Goal: Task Accomplishment & Management: Use online tool/utility

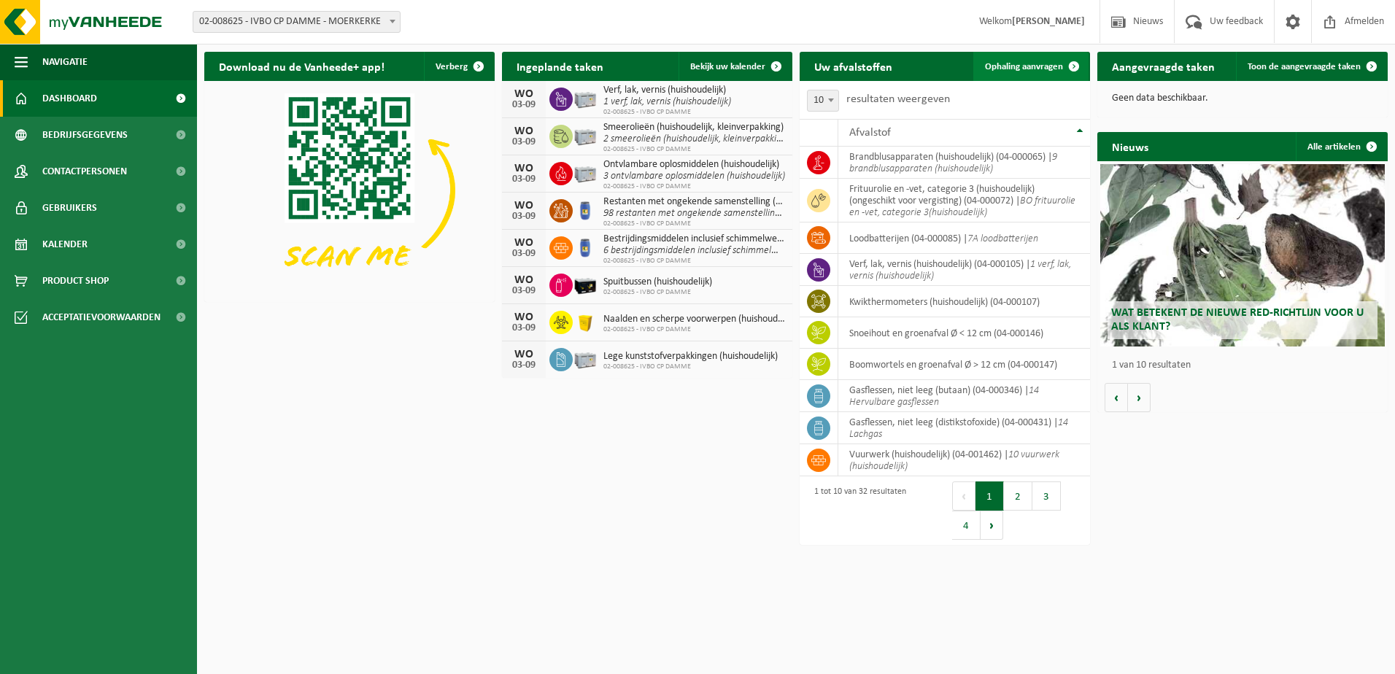
click at [1047, 64] on span "Ophaling aanvragen" at bounding box center [1024, 66] width 78 height 9
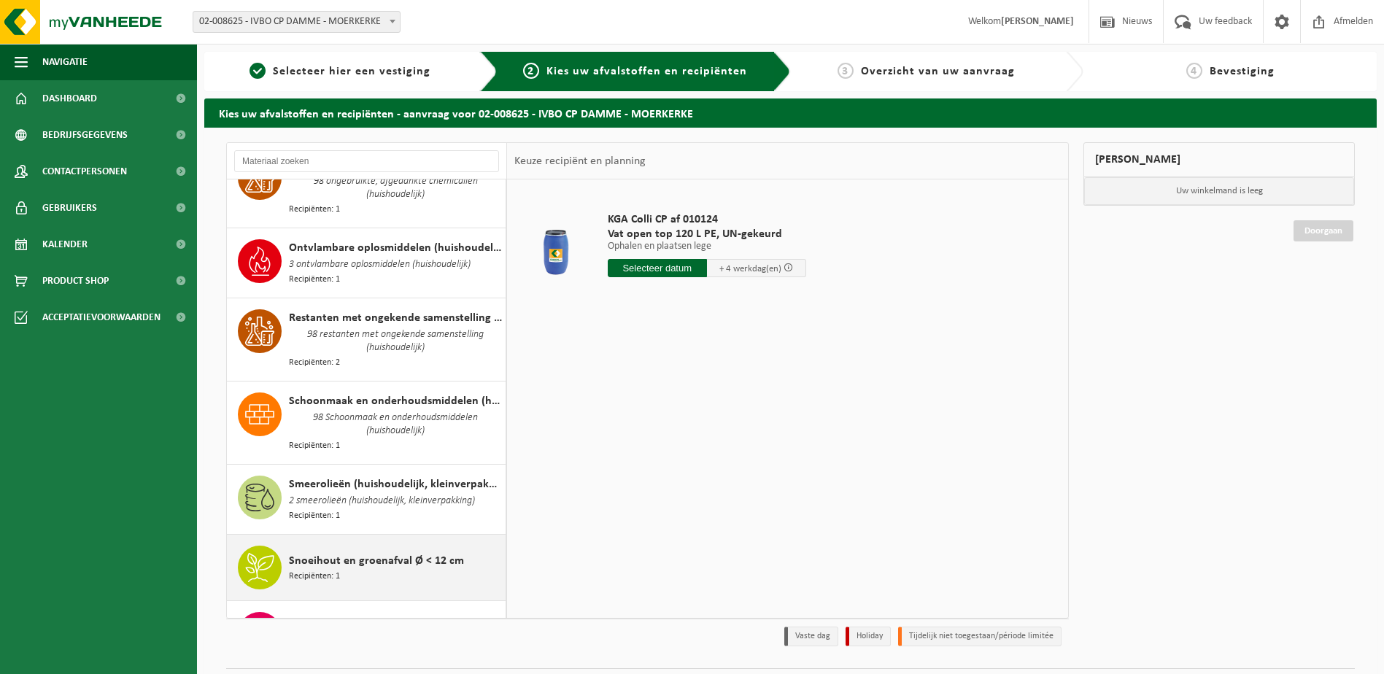
click at [327, 570] on span "Recipiënten: 1" at bounding box center [314, 577] width 51 height 14
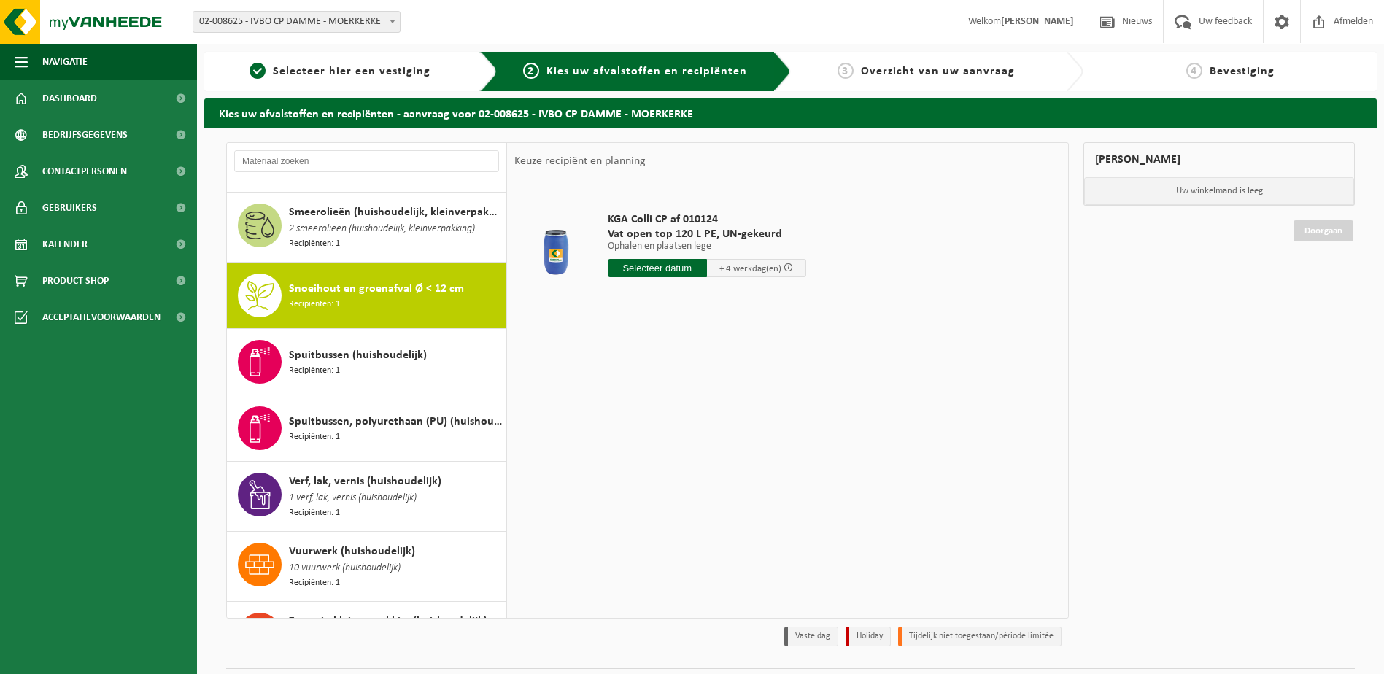
scroll to position [1804, 0]
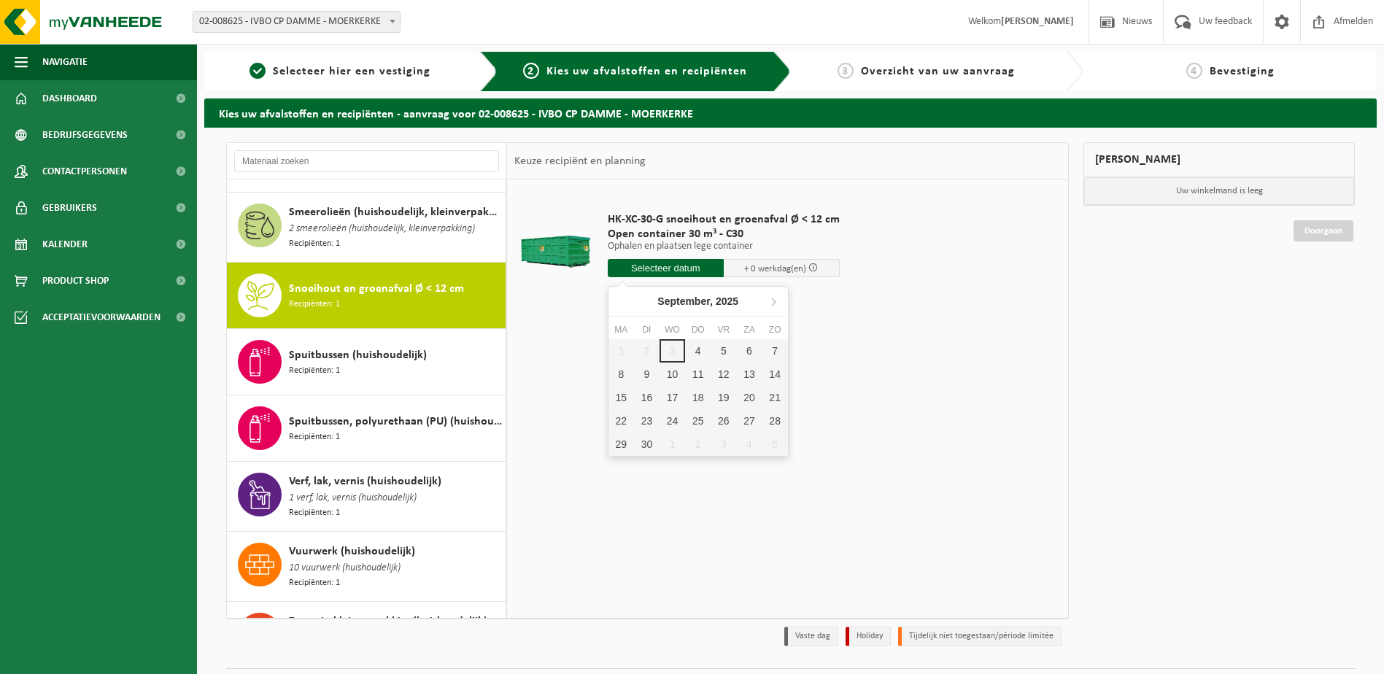
click at [682, 273] on input "text" at bounding box center [666, 268] width 116 height 18
click at [694, 354] on div "4" at bounding box center [698, 350] width 26 height 23
type input "Van 2025-09-04"
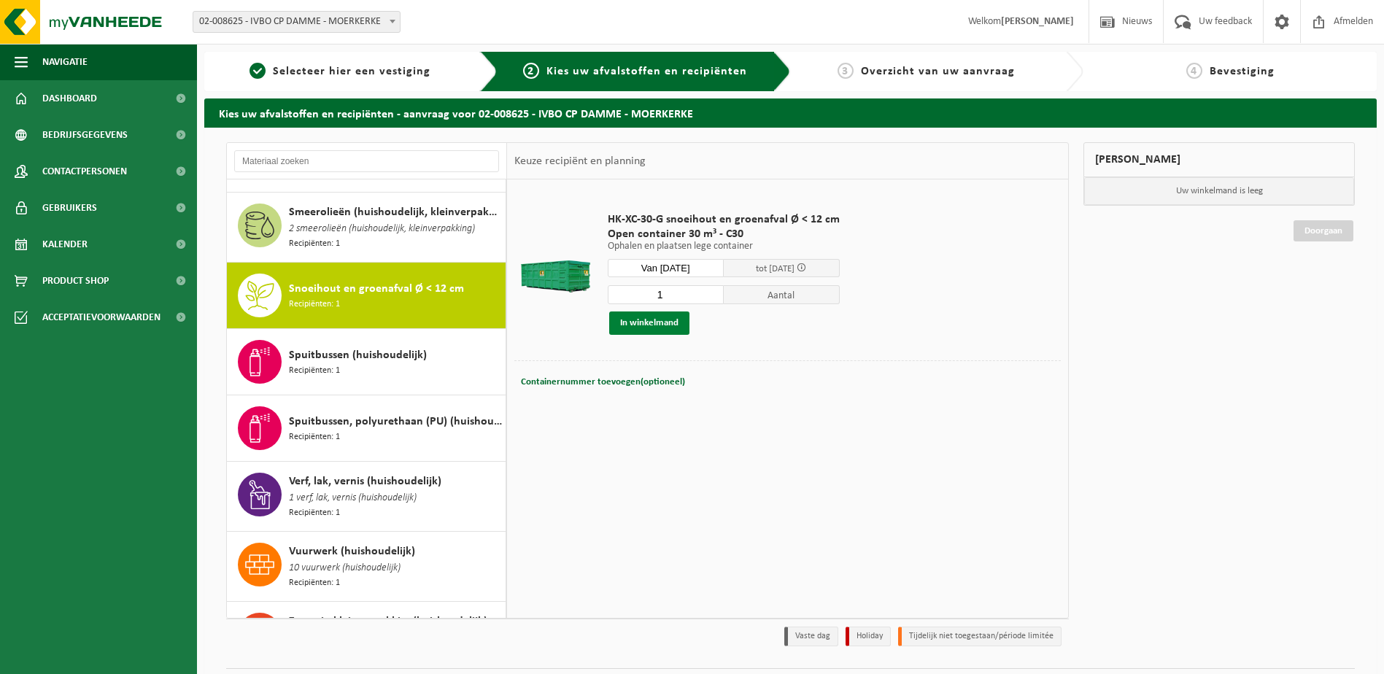
click at [667, 322] on button "In winkelmand" at bounding box center [649, 322] width 80 height 23
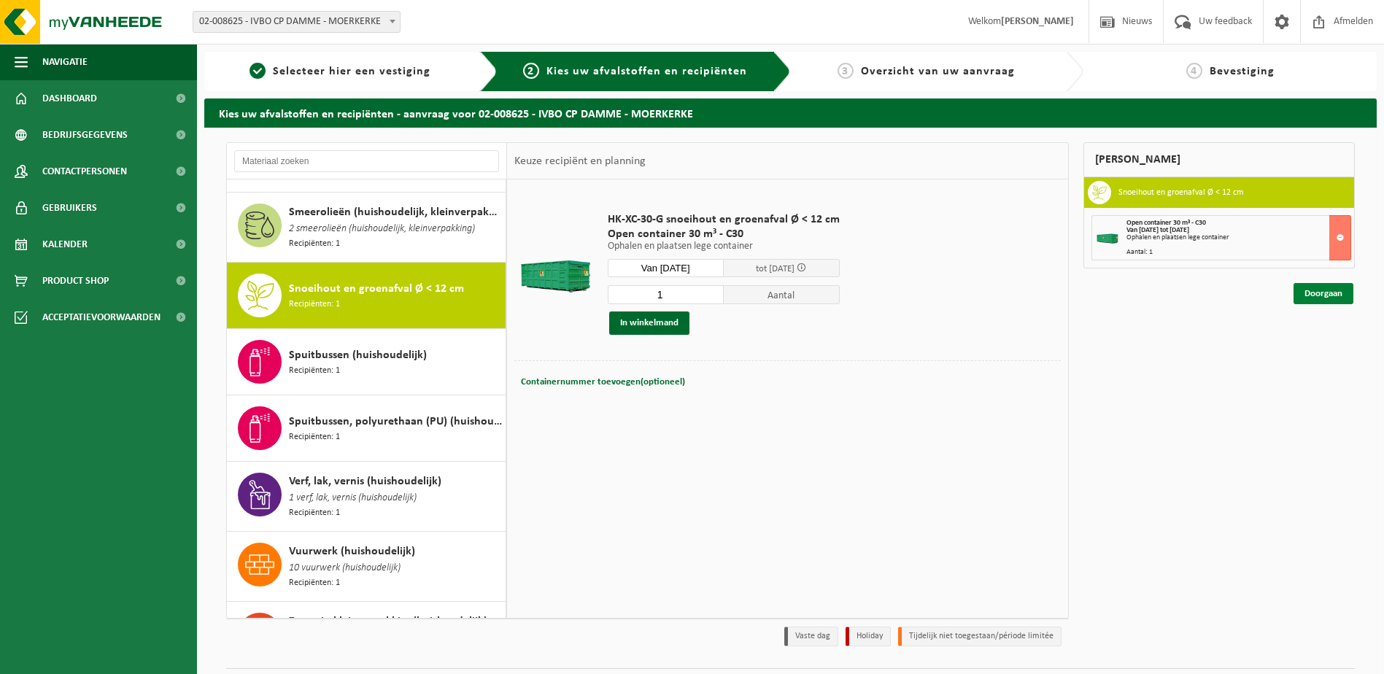
click at [1317, 295] on link "Doorgaan" at bounding box center [1323, 293] width 60 height 21
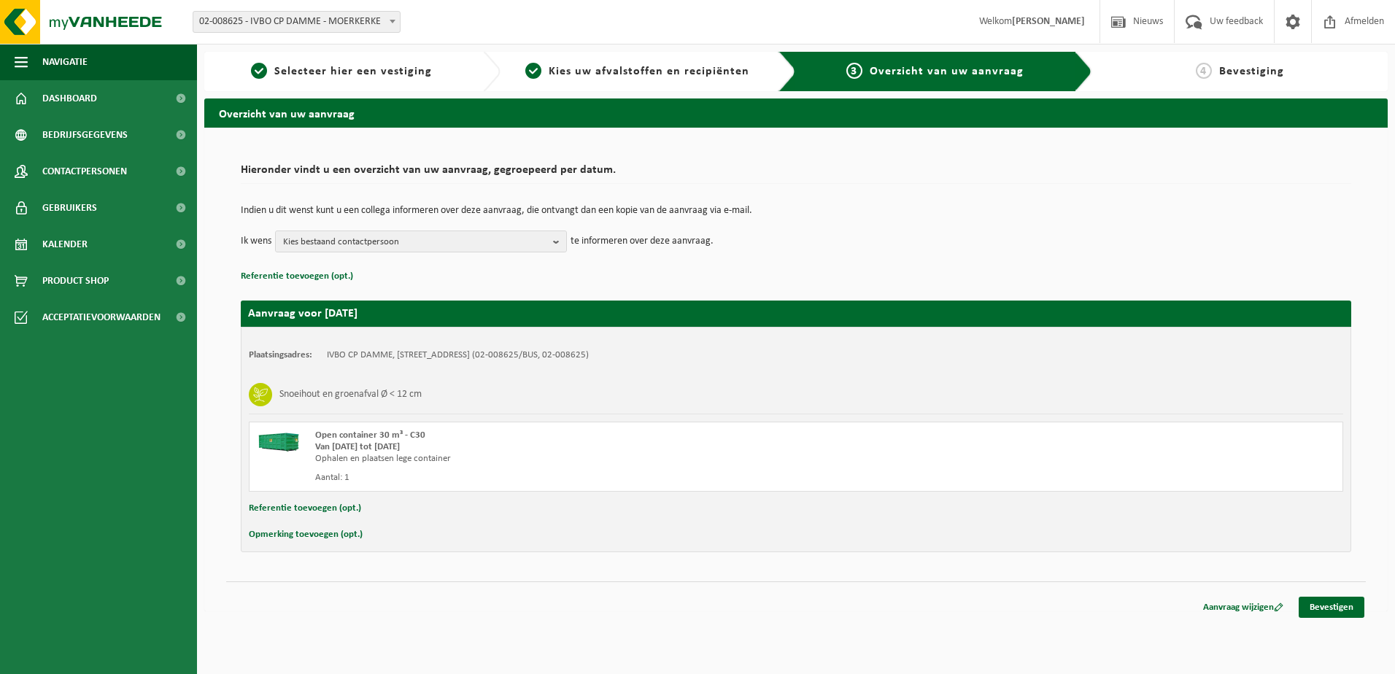
click at [1362, 594] on div "Aanvraag wijzigen Bevestigen" at bounding box center [795, 588] width 1139 height 15
click at [1349, 608] on link "Bevestigen" at bounding box center [1331, 607] width 66 height 21
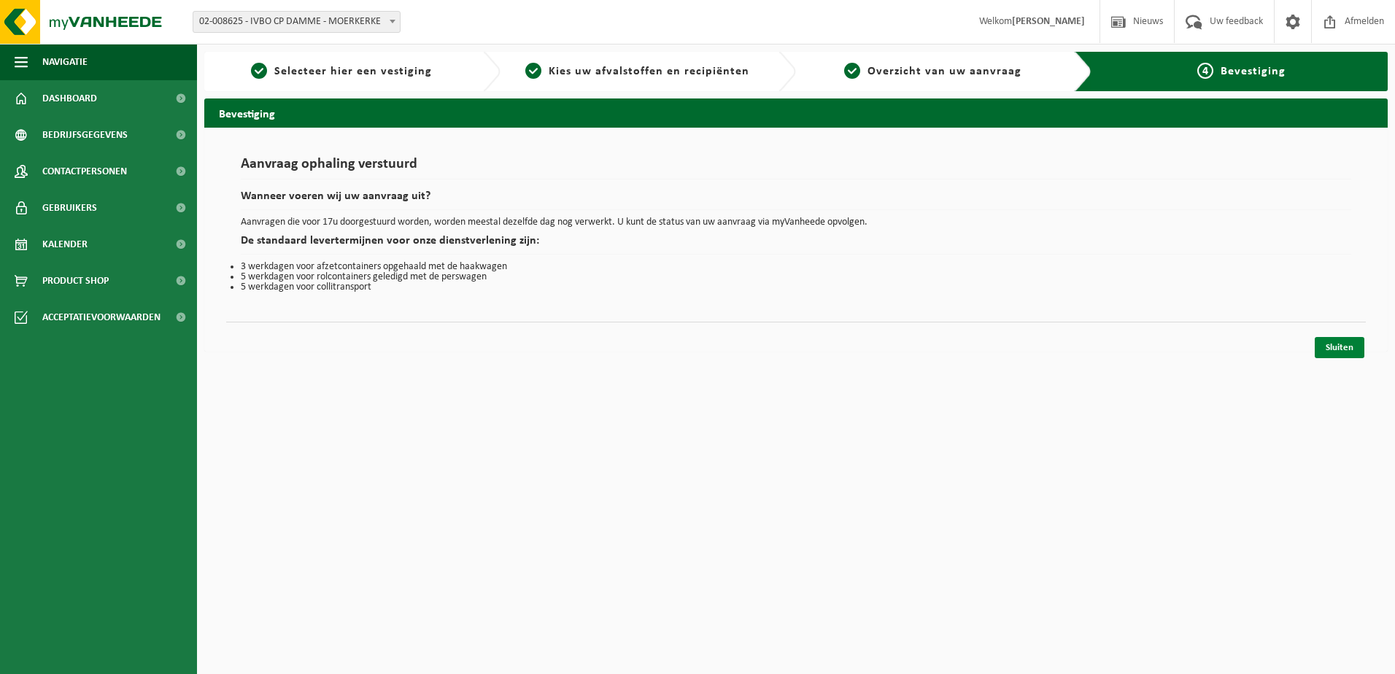
click at [1327, 348] on link "Sluiten" at bounding box center [1339, 347] width 50 height 21
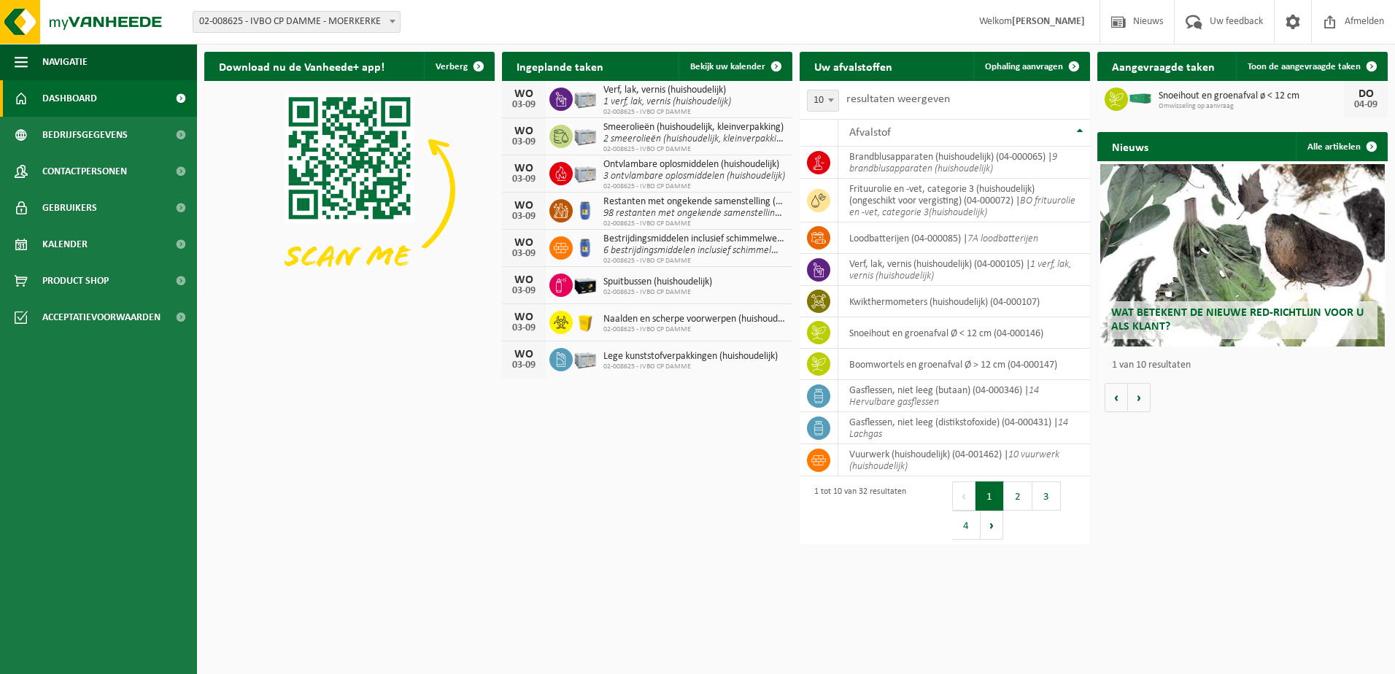
click at [676, 451] on div "Download nu de Vanheede+ app! Verberg Ingeplande taken Bekijk uw kalender [DATE…" at bounding box center [796, 260] width 1190 height 432
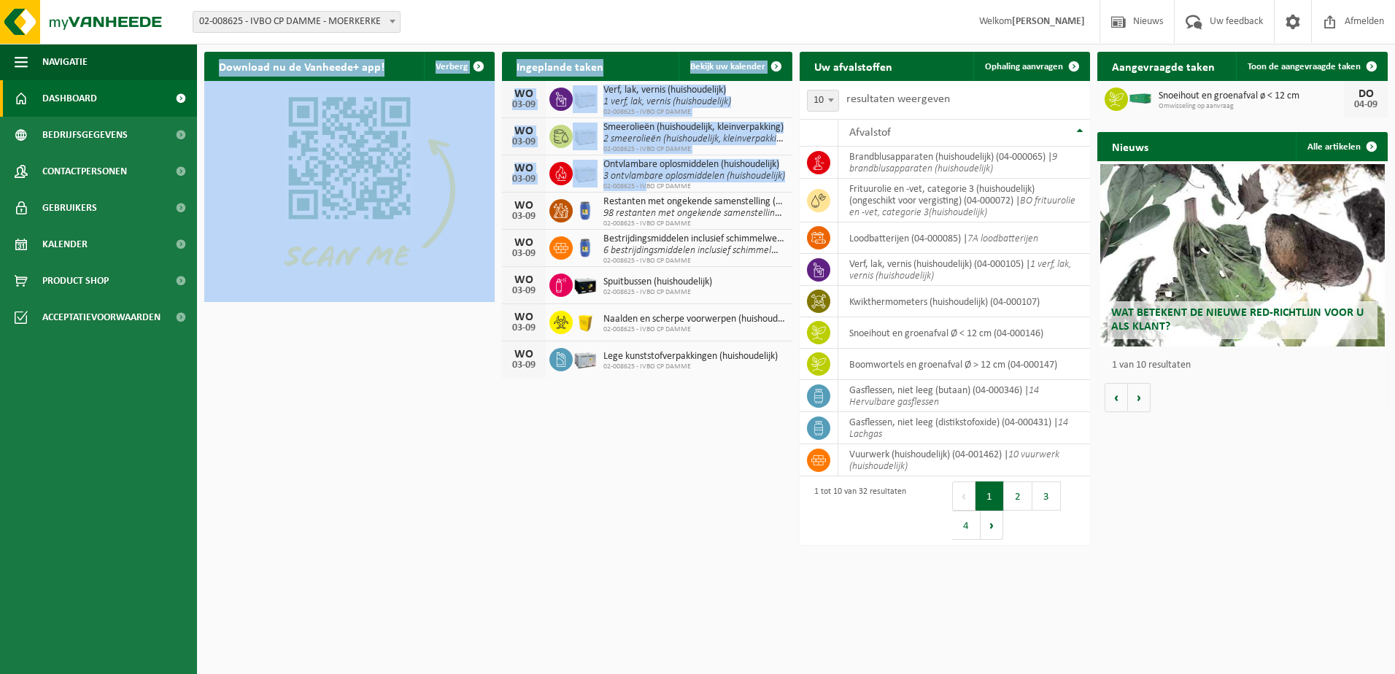
drag, startPoint x: 680, startPoint y: 449, endPoint x: 648, endPoint y: 180, distance: 271.1
click at [648, 180] on div "Download nu de Vanheede+ app! Verberg Ingeplande taken Bekijk uw kalender [DATE…" at bounding box center [796, 260] width 1190 height 432
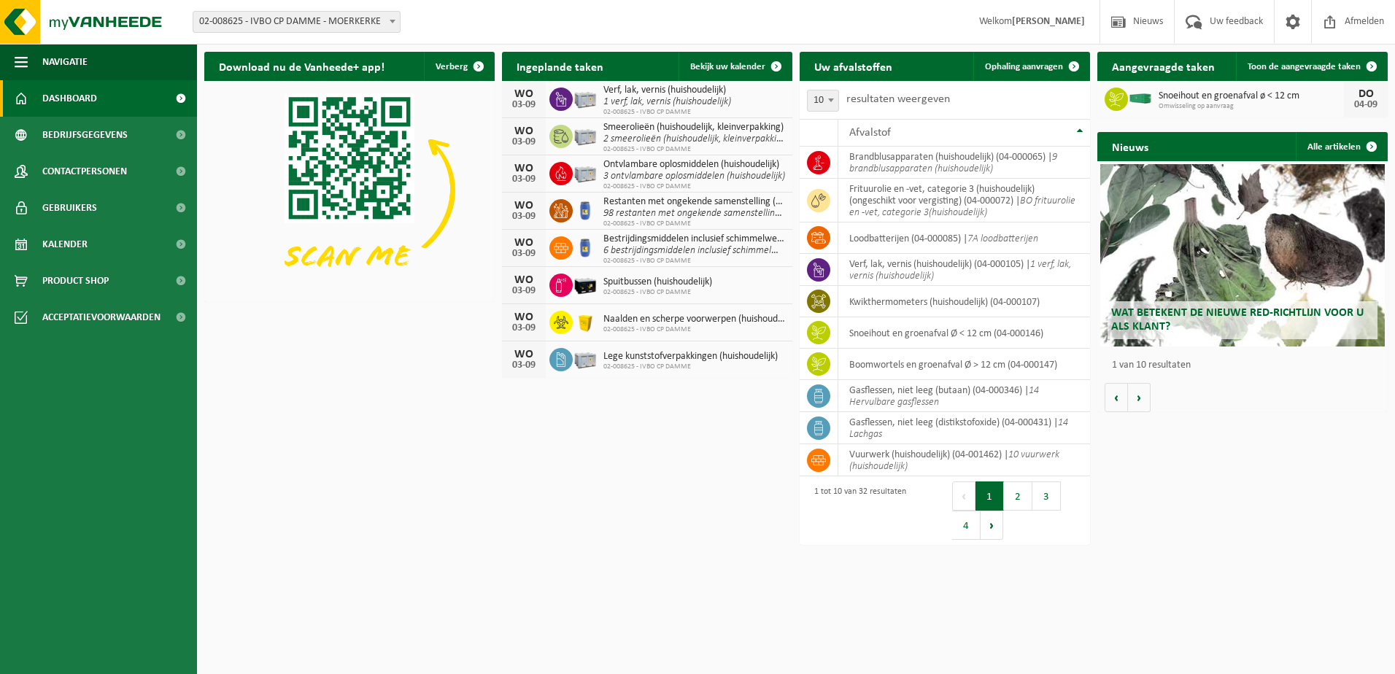
drag, startPoint x: 648, startPoint y: 180, endPoint x: 616, endPoint y: 473, distance: 295.0
click at [616, 473] on div "Download nu de Vanheede+ app! Verberg Ingeplande taken Bekijk uw kalender [DATE…" at bounding box center [796, 260] width 1190 height 432
